Goal: Find specific page/section: Find specific page/section

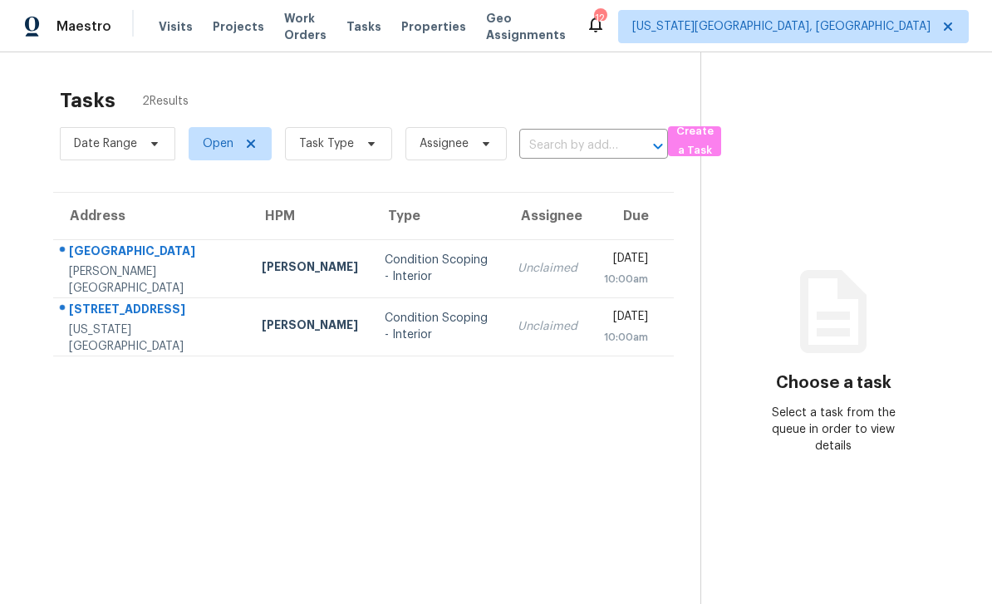
click at [318, 32] on span "Work Orders" at bounding box center [305, 26] width 42 height 33
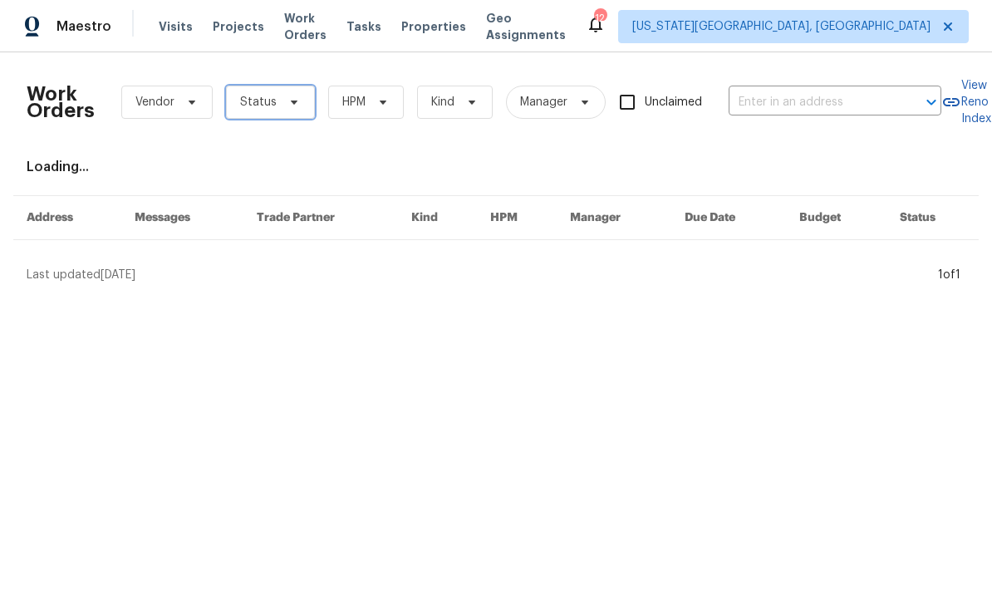
click at [303, 111] on span "Status" at bounding box center [270, 102] width 89 height 33
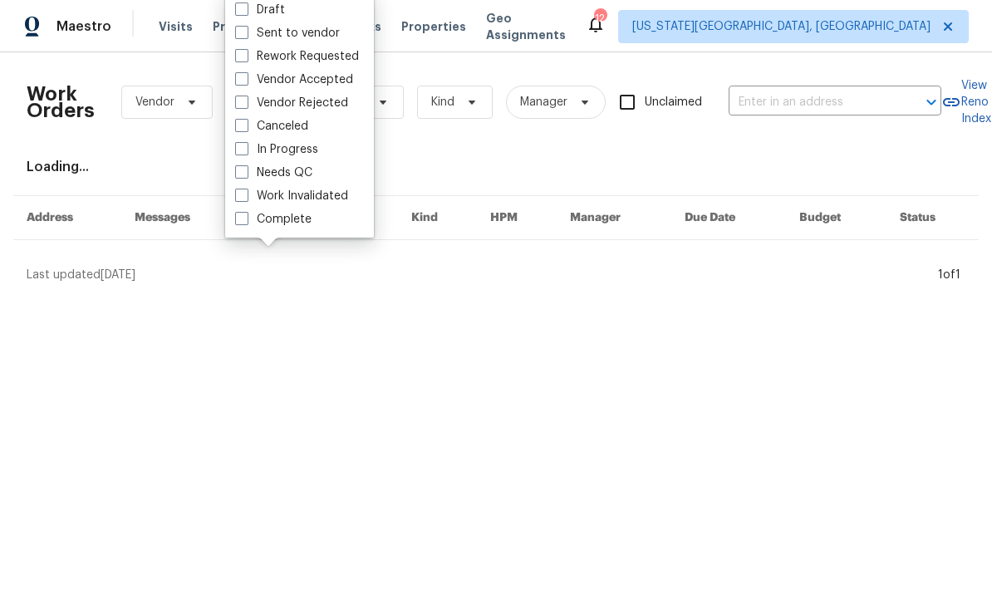
click at [245, 180] on label "Needs QC" at bounding box center [273, 173] width 77 height 17
click at [245, 175] on input "Needs QC" at bounding box center [240, 170] width 11 height 11
checkbox input "true"
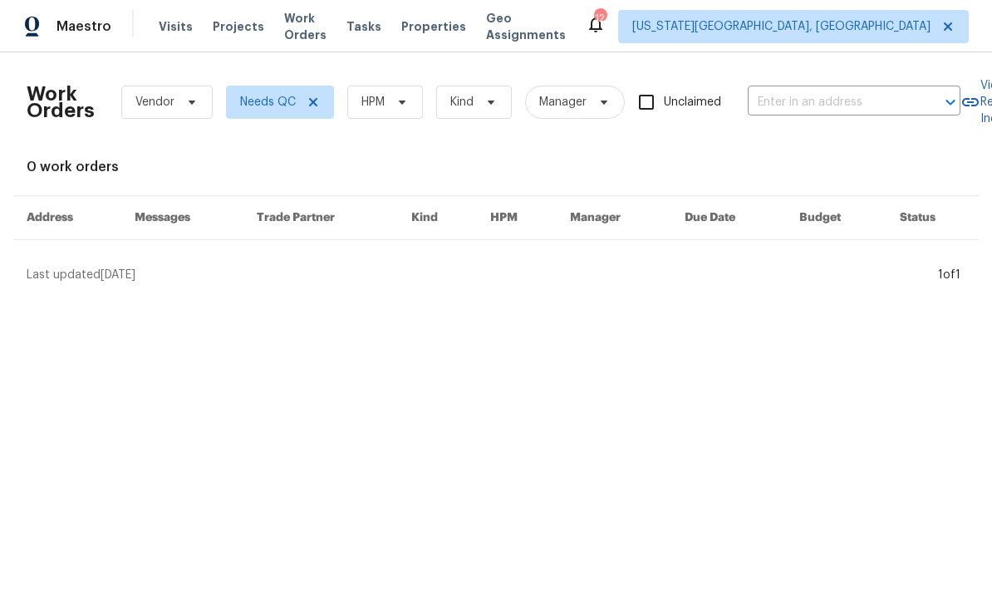
click at [443, 27] on span "Properties" at bounding box center [433, 26] width 65 height 17
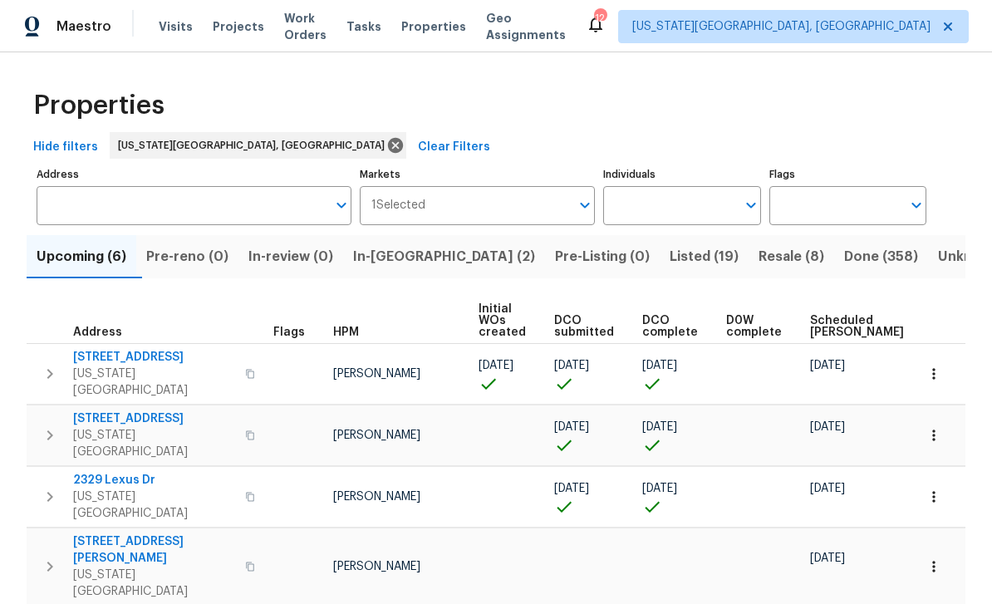
click at [243, 416] on button "button" at bounding box center [250, 436] width 20 height 40
click at [244, 416] on button "button" at bounding box center [250, 436] width 20 height 40
click at [250, 362] on button "button" at bounding box center [250, 374] width 20 height 40
